Goal: Transaction & Acquisition: Subscribe to service/newsletter

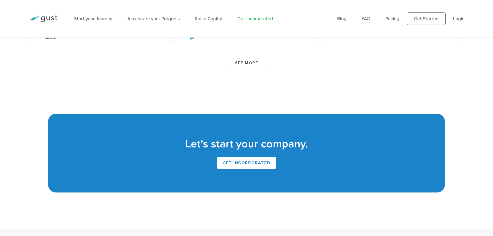
scroll to position [3105, 0]
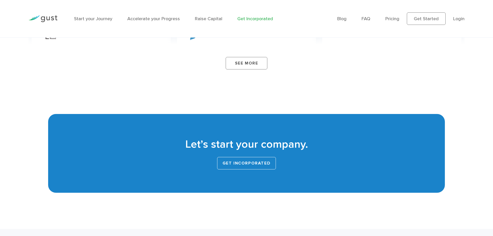
click at [262, 157] on link "Get INCORPORATED" at bounding box center [246, 163] width 59 height 12
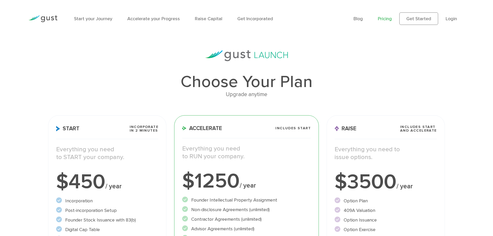
click at [383, 18] on link "Pricing" at bounding box center [385, 18] width 14 height 5
click at [204, 18] on link "Raise Capital" at bounding box center [208, 18] width 27 height 5
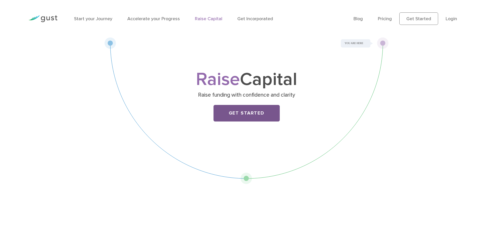
click at [244, 114] on link "Get Started" at bounding box center [247, 113] width 66 height 17
